Goal: Navigation & Orientation: Find specific page/section

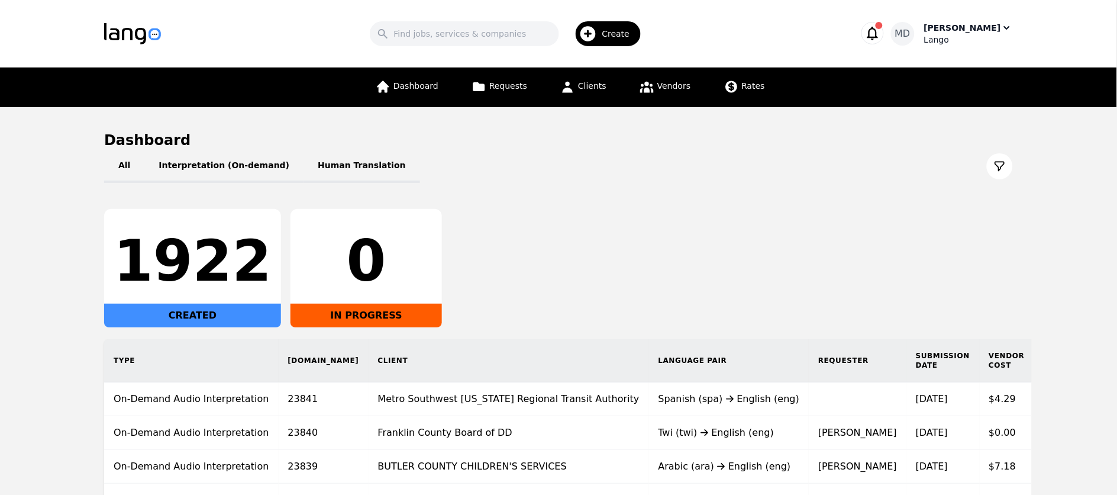
click at [981, 29] on div "[PERSON_NAME]" at bounding box center [962, 28] width 77 height 12
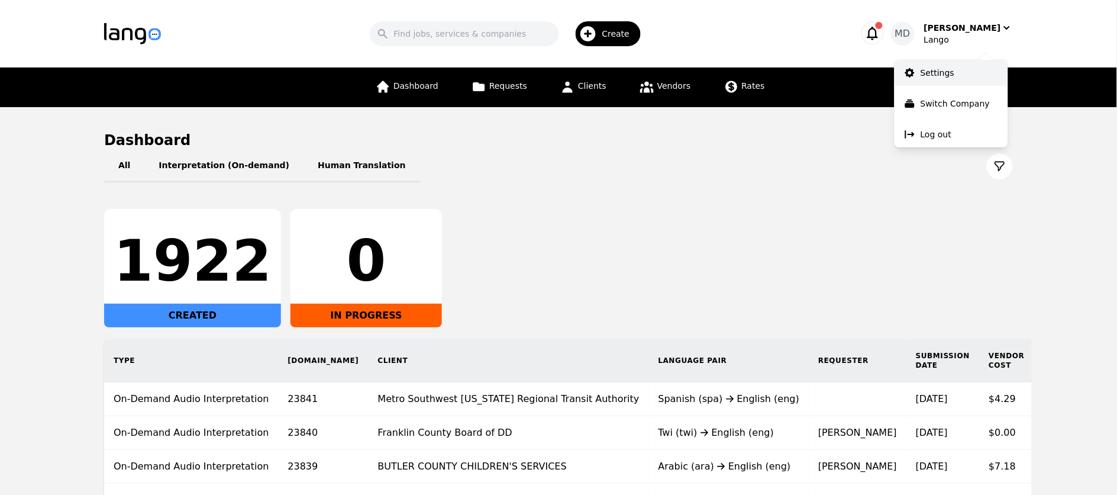
click at [952, 76] on p "Settings" at bounding box center [938, 73] width 34 height 12
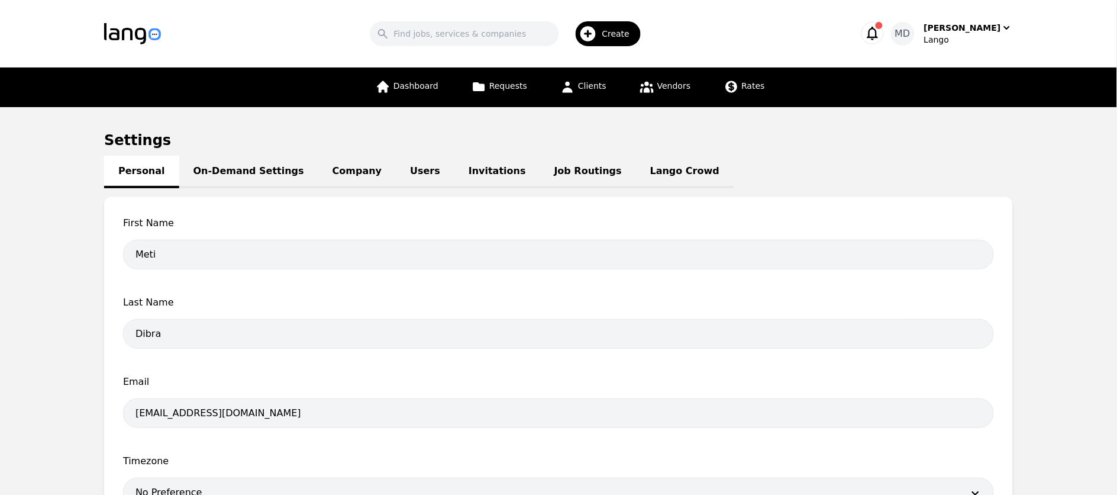
click at [636, 175] on link "Lango Crowd" at bounding box center [685, 172] width 98 height 33
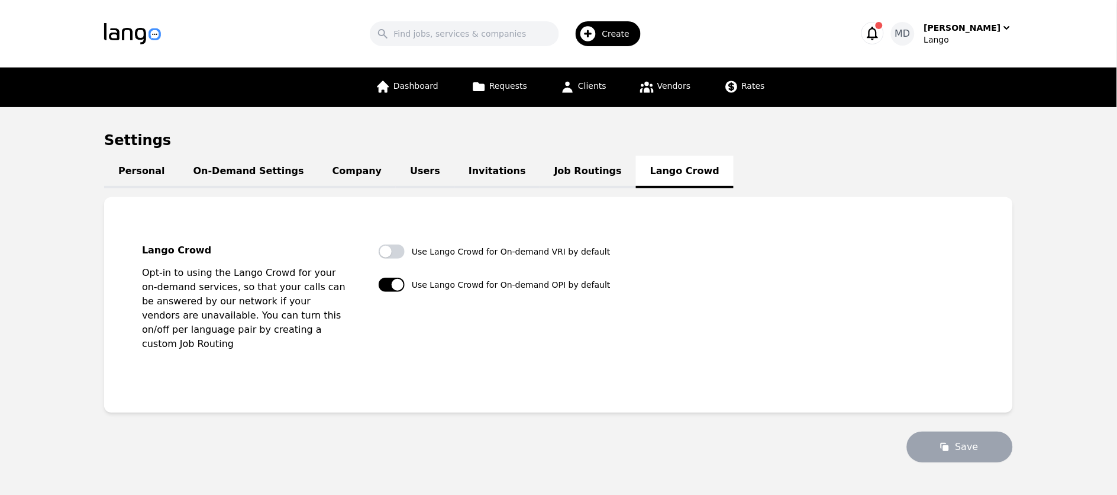
click at [548, 166] on link "Job Routings" at bounding box center [588, 172] width 96 height 33
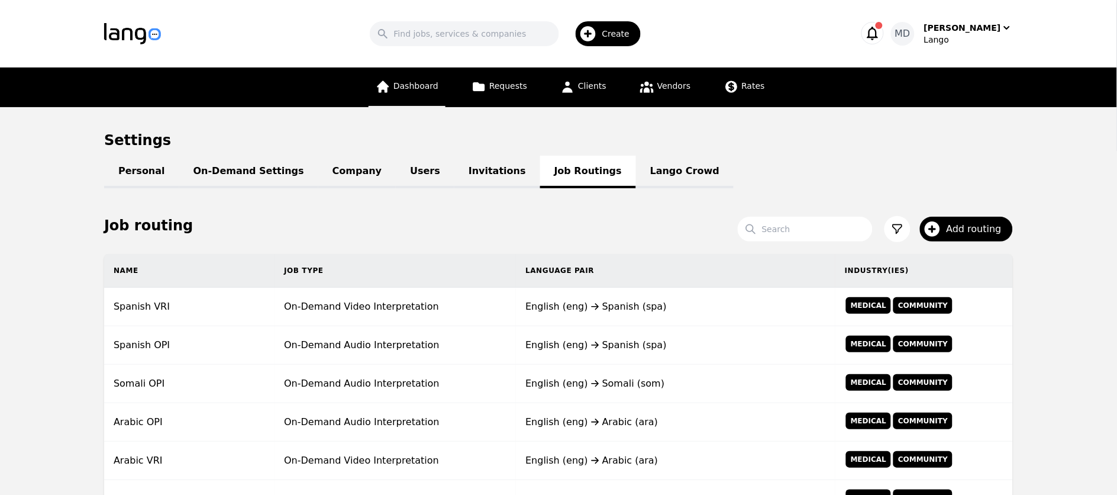
click at [417, 93] on link "Dashboard" at bounding box center [407, 87] width 77 height 40
